Goal: Transaction & Acquisition: Purchase product/service

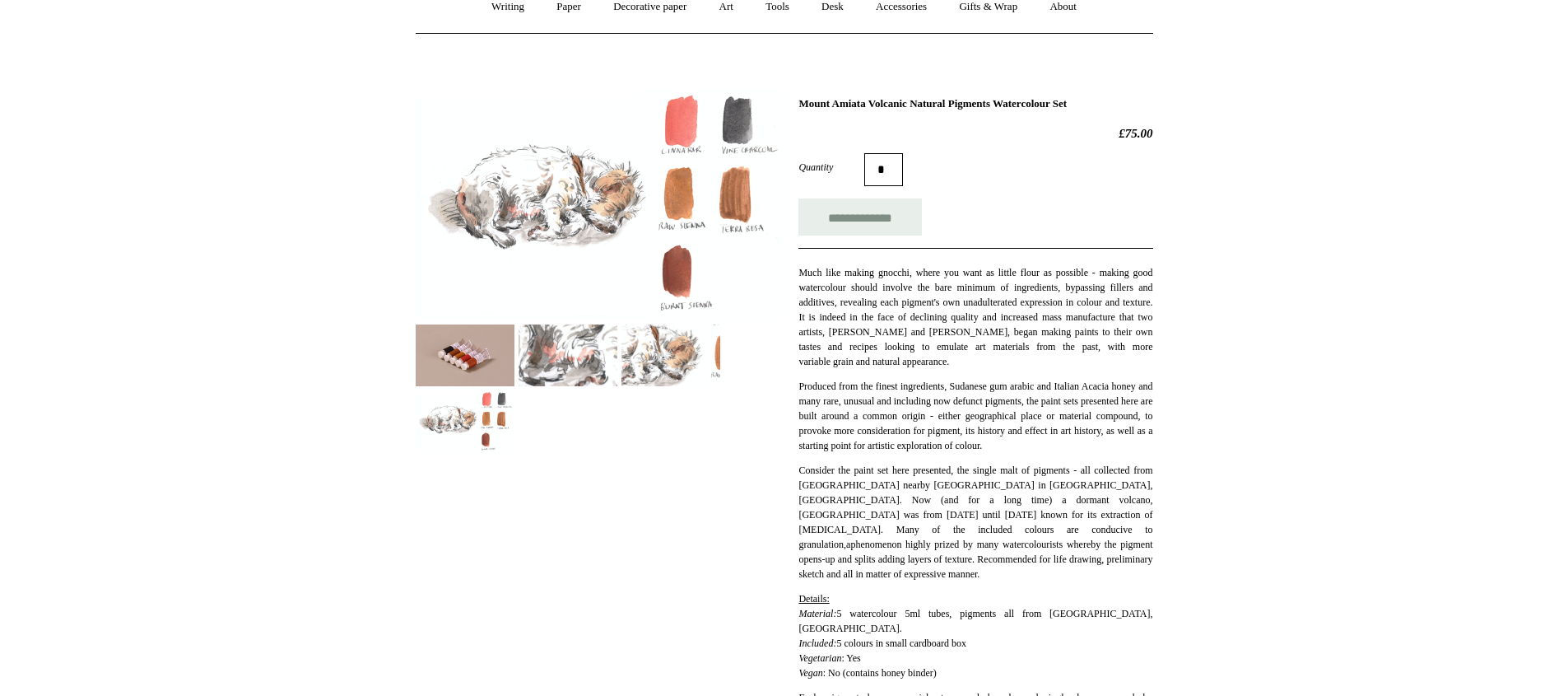
scroll to position [180, 0]
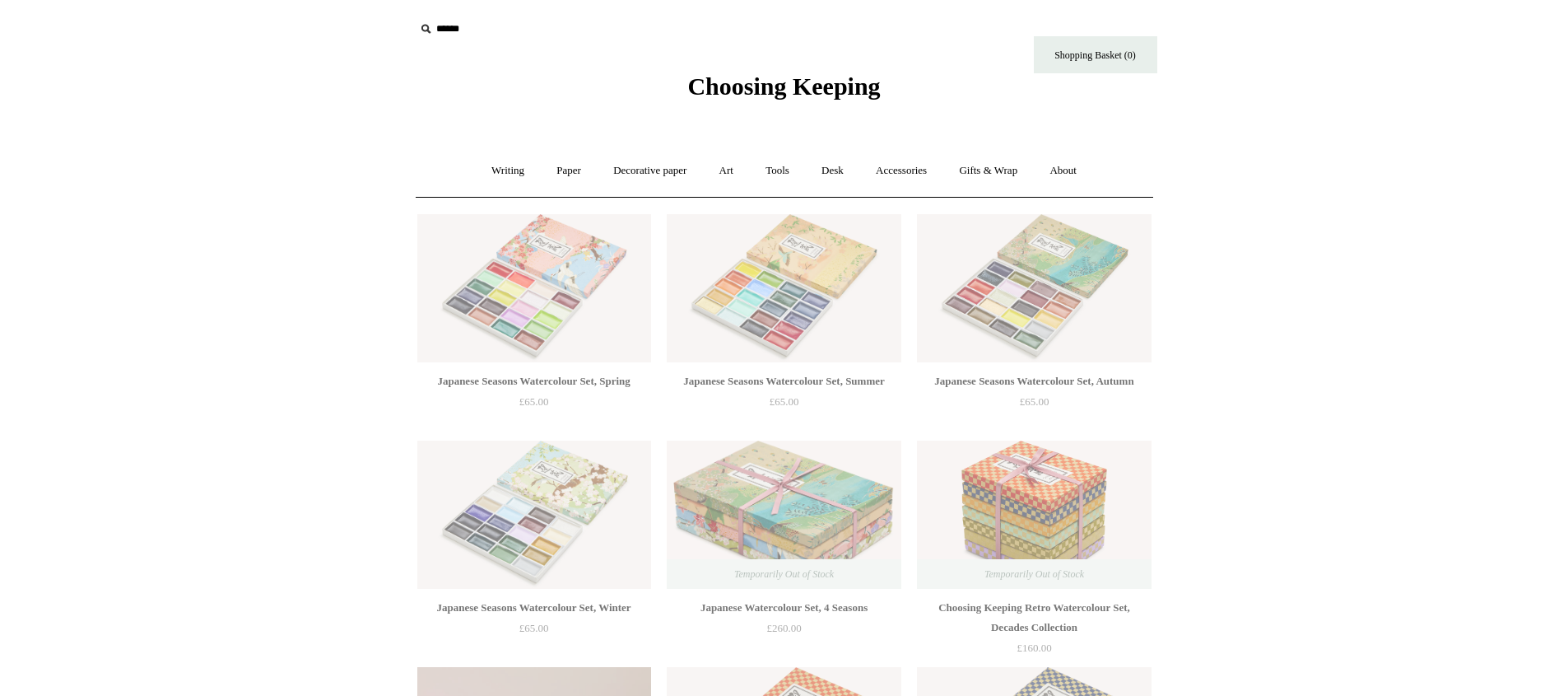
scroll to position [2676, 0]
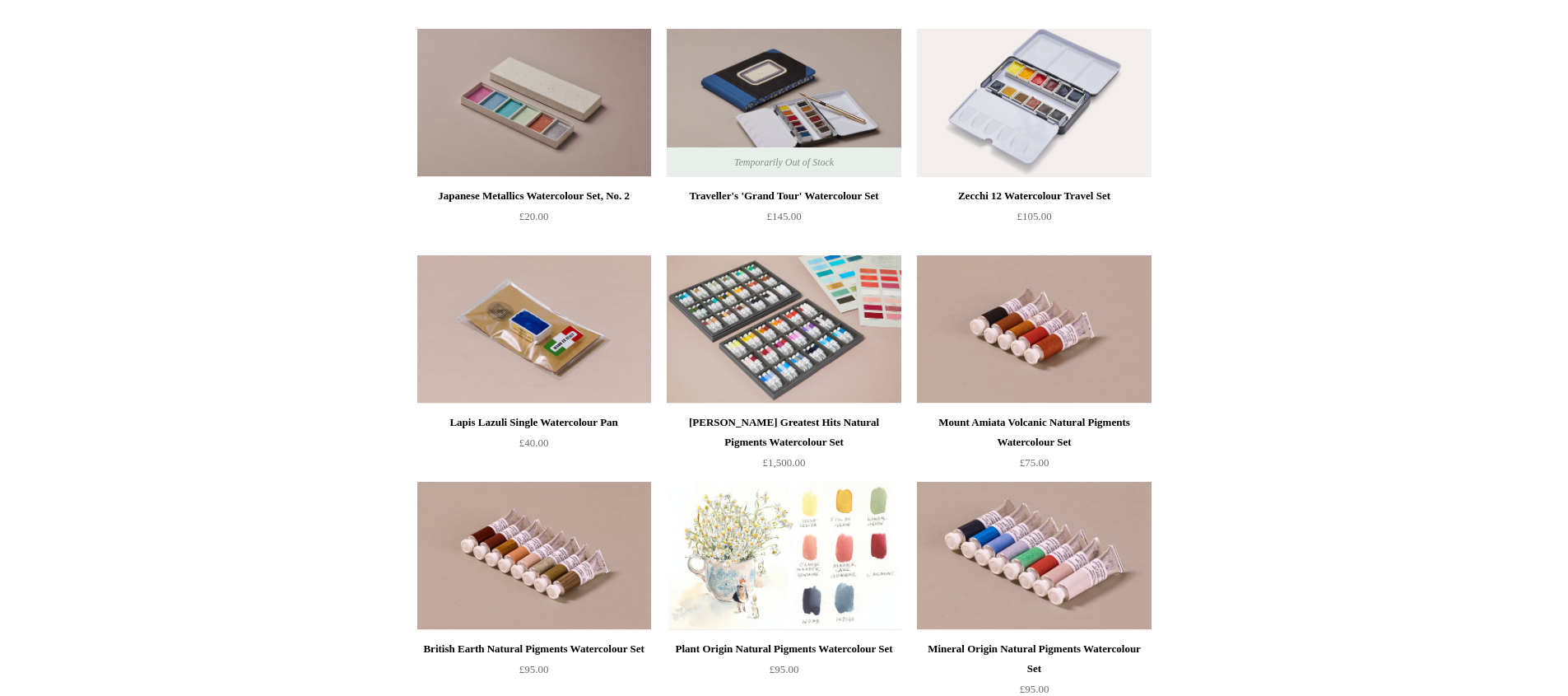
click at [770, 570] on img at bounding box center [784, 555] width 234 height 148
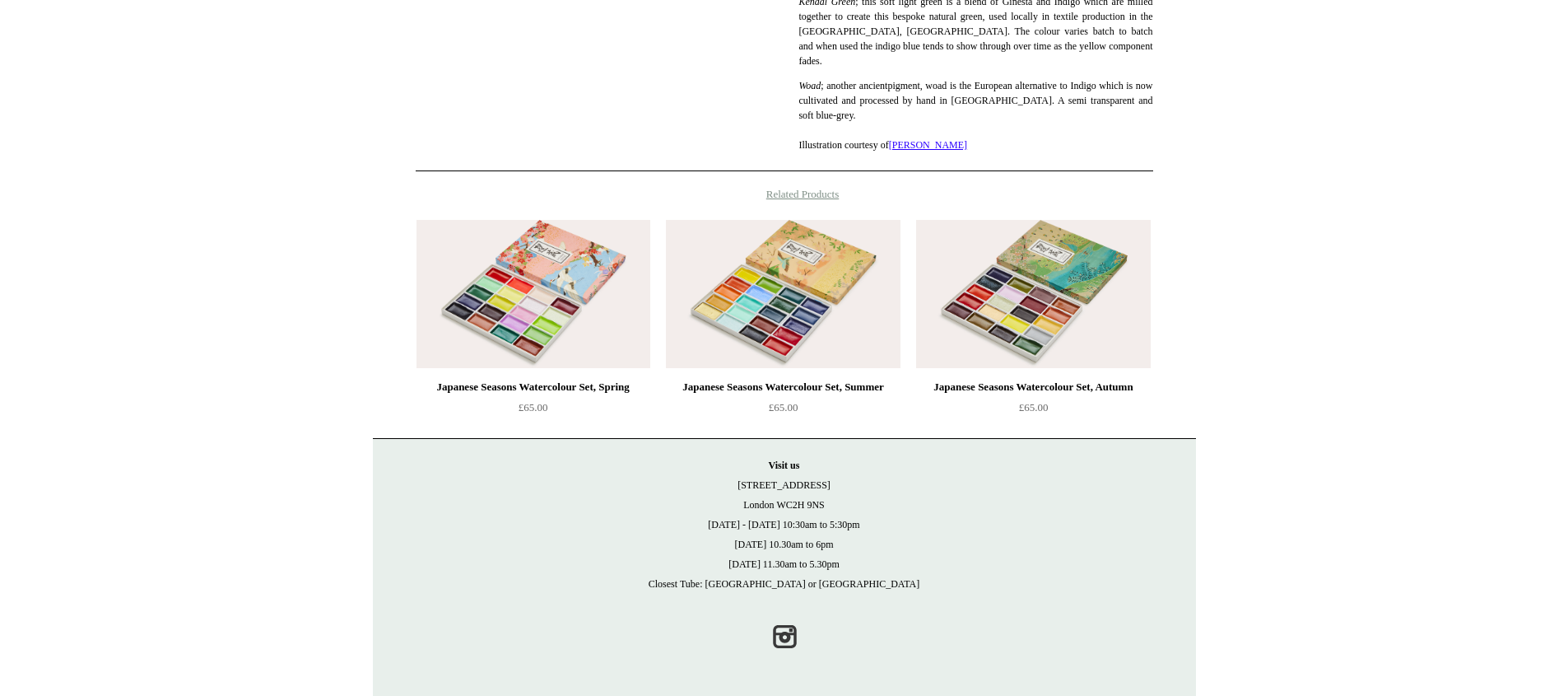
scroll to position [1236, 0]
